Goal: Check status: Check status

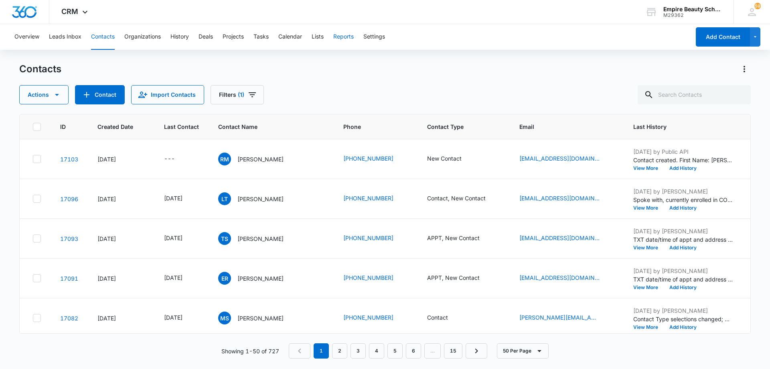
click at [347, 38] on button "Reports" at bounding box center [343, 37] width 20 height 26
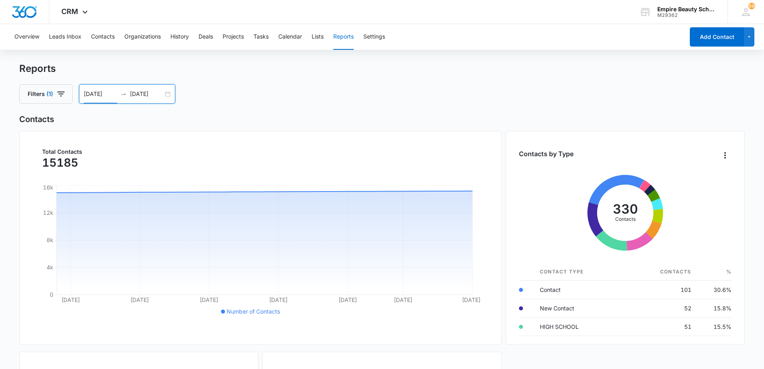
click at [99, 95] on input "[DATE]" at bounding box center [100, 93] width 33 height 9
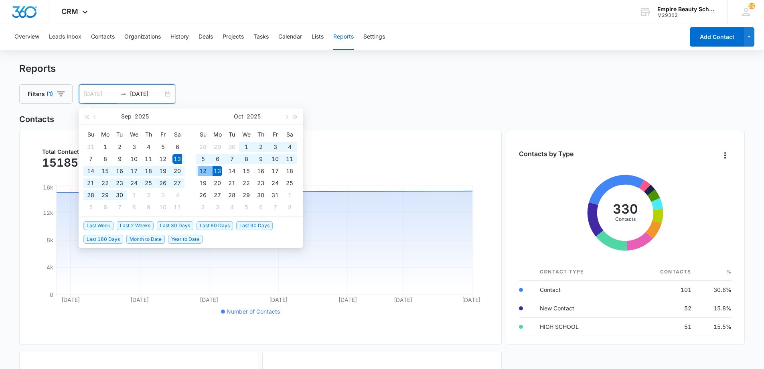
type input "[DATE]"
click at [217, 171] on div "13" at bounding box center [218, 171] width 10 height 10
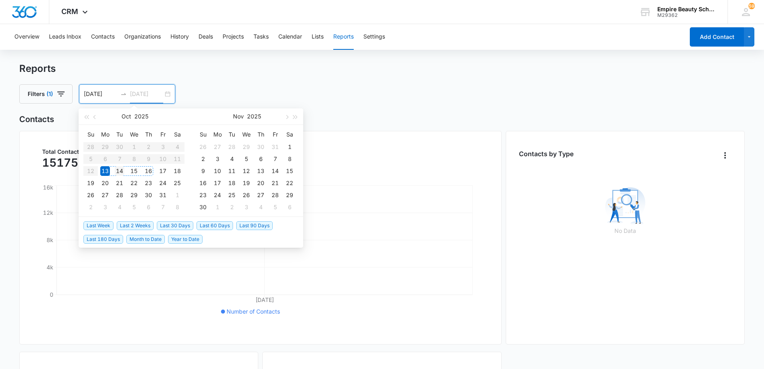
type input "[DATE]"
click at [119, 172] on div "14" at bounding box center [120, 171] width 10 height 10
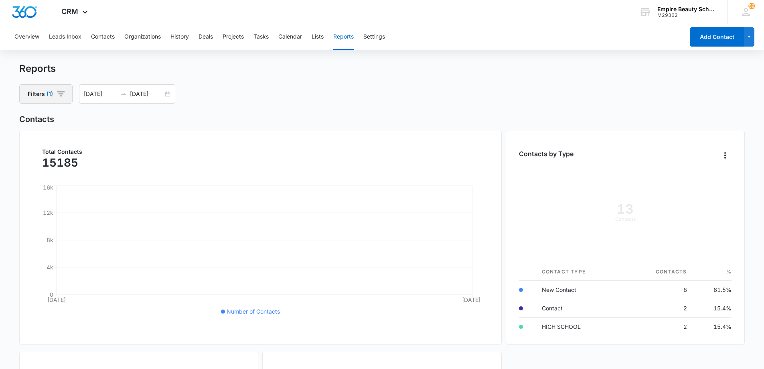
click at [63, 95] on icon "button" at bounding box center [61, 94] width 10 height 10
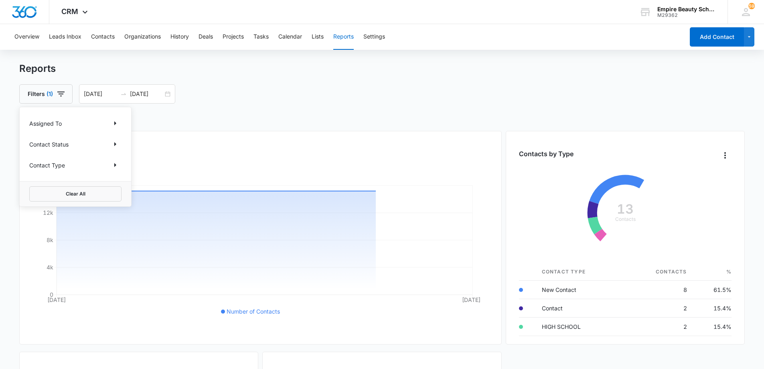
click at [62, 122] on div "Assigned To" at bounding box center [75, 123] width 92 height 13
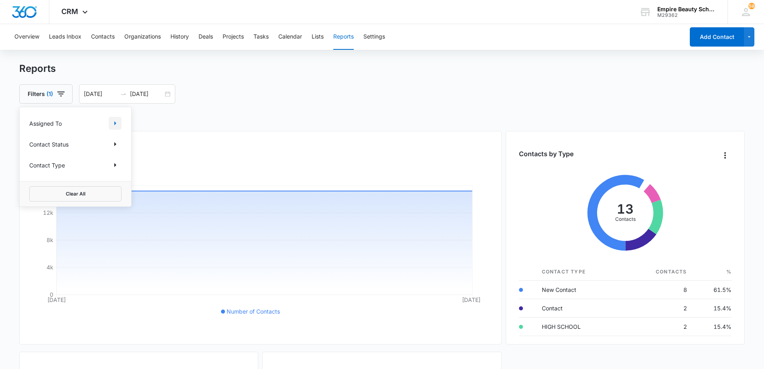
click at [117, 124] on icon "Show Assigned To filters" at bounding box center [115, 123] width 10 height 10
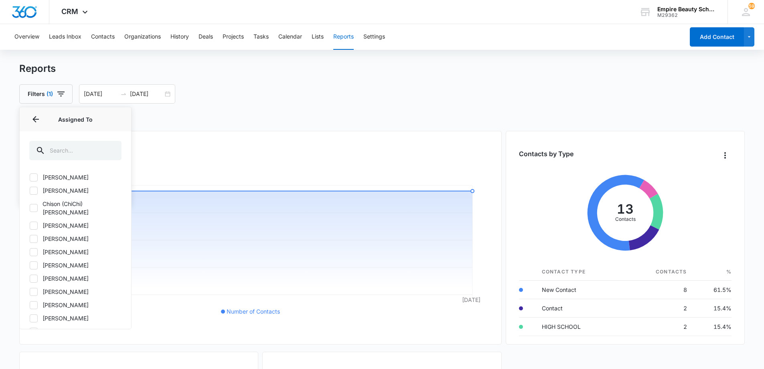
scroll to position [12, 0]
click at [34, 179] on icon at bounding box center [33, 177] width 7 height 7
click at [30, 178] on input "[PERSON_NAME]" at bounding box center [29, 178] width 0 height 0
checkbox input "true"
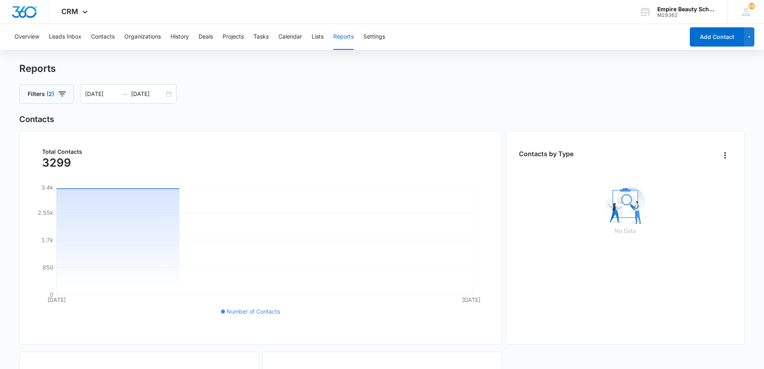
click at [542, 91] on div "Filters (2) [DATE] [DATE] [DATE] Su Mo Tu We Th Fr Sa 28 29 30 1 2 3 4 5 6 7 8 …" at bounding box center [382, 93] width 726 height 19
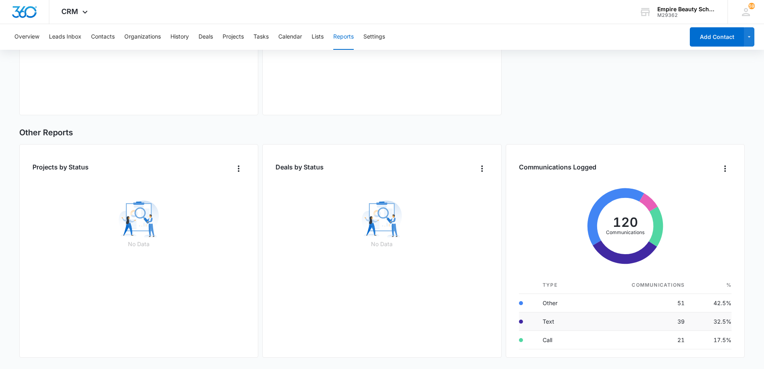
scroll to position [15, 0]
